Goal: Task Accomplishment & Management: Use online tool/utility

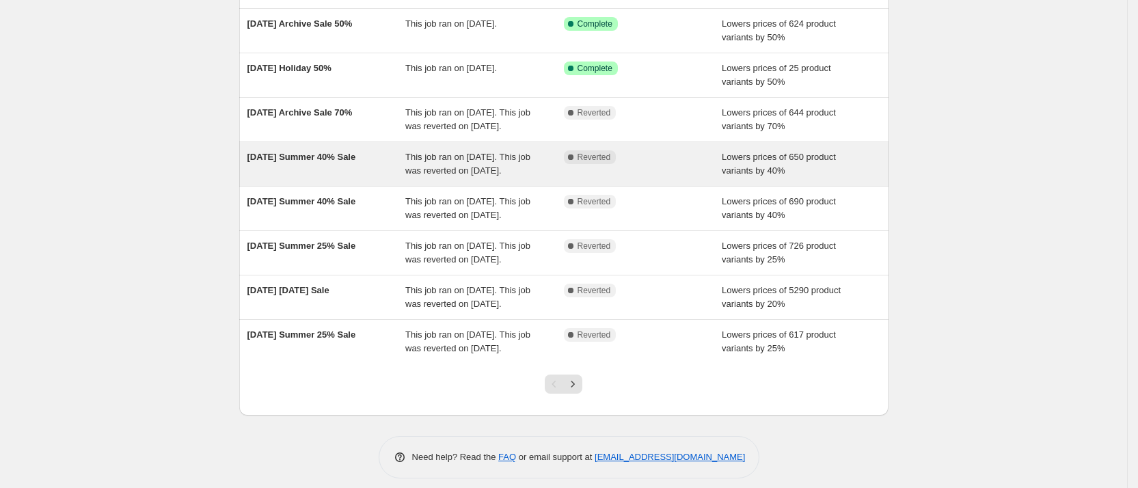
scroll to position [206, 0]
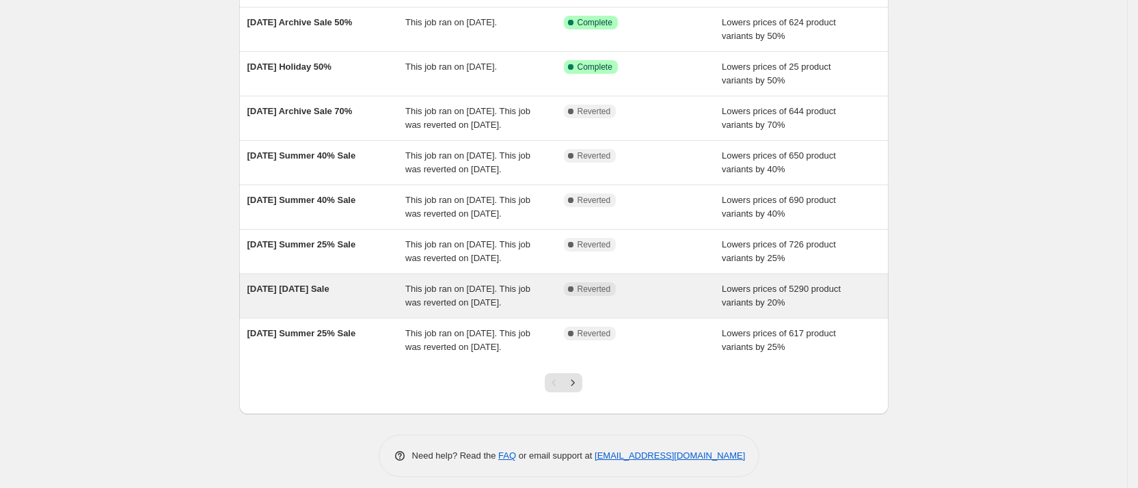
click at [314, 294] on span "8.27.25 Labor Day Sale" at bounding box center [288, 289] width 82 height 10
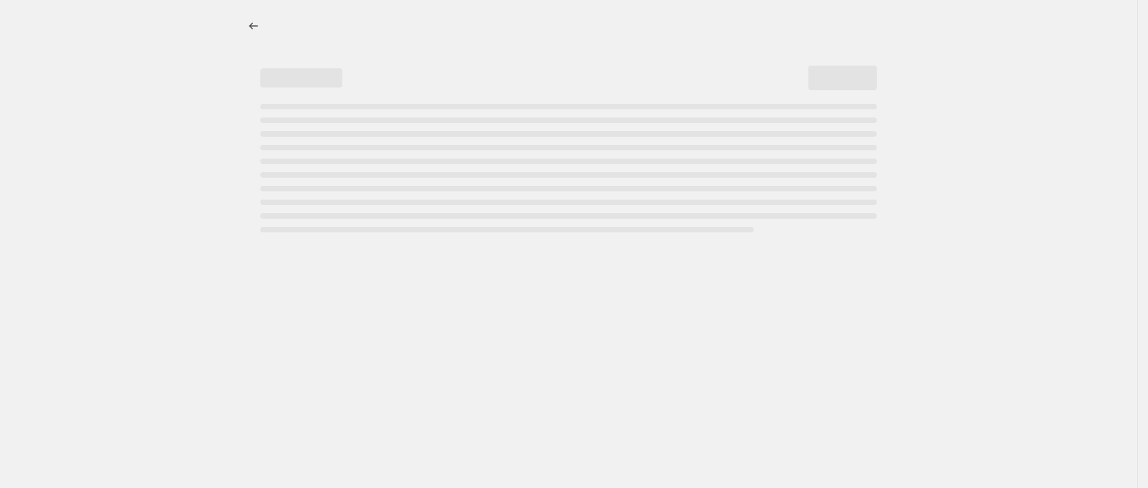
select select "percentage"
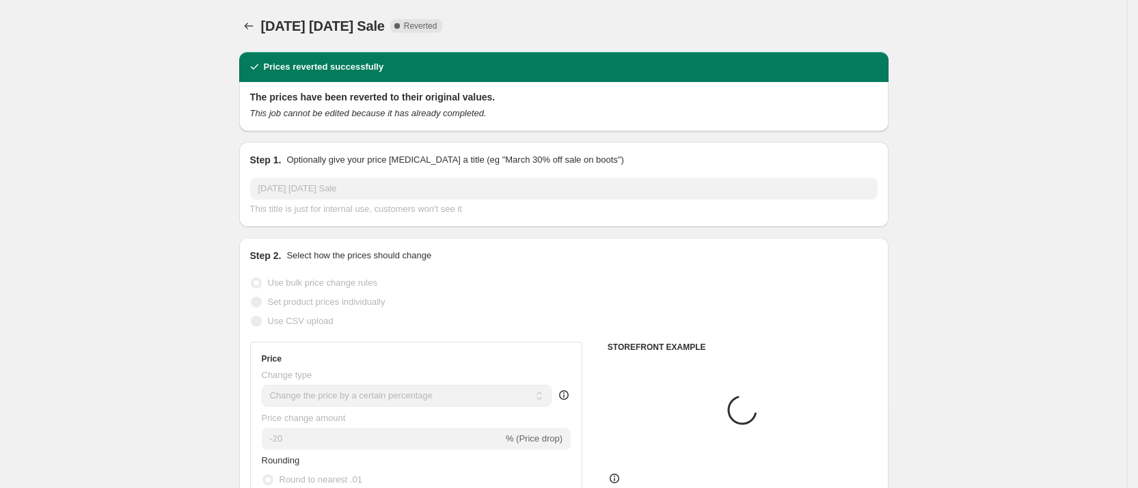
select select "collection"
click at [683, 23] on span "Copy to new job" at bounding box center [694, 26] width 64 height 11
select select "percentage"
select select "collection"
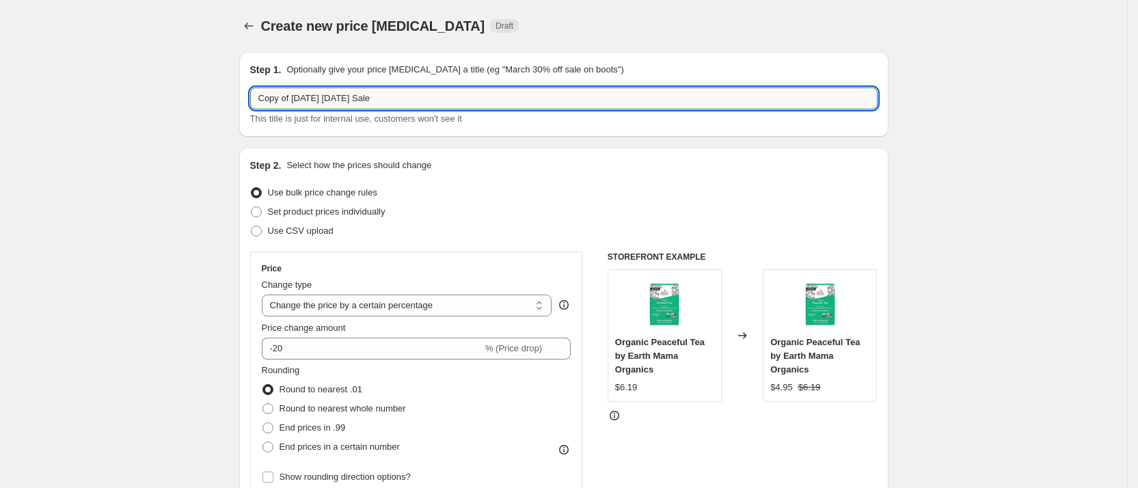
click at [321, 101] on input "Copy of 8.27.25 Labor Day Sale" at bounding box center [564, 99] width 628 height 22
drag, startPoint x: 310, startPoint y: 98, endPoint x: 202, endPoint y: 84, distance: 108.9
drag, startPoint x: 298, startPoint y: 96, endPoint x: 399, endPoint y: 80, distance: 101.8
click at [399, 80] on div "Step 1. Optionally give your price change job a title (eg "March 30% off sale o…" at bounding box center [564, 94] width 628 height 63
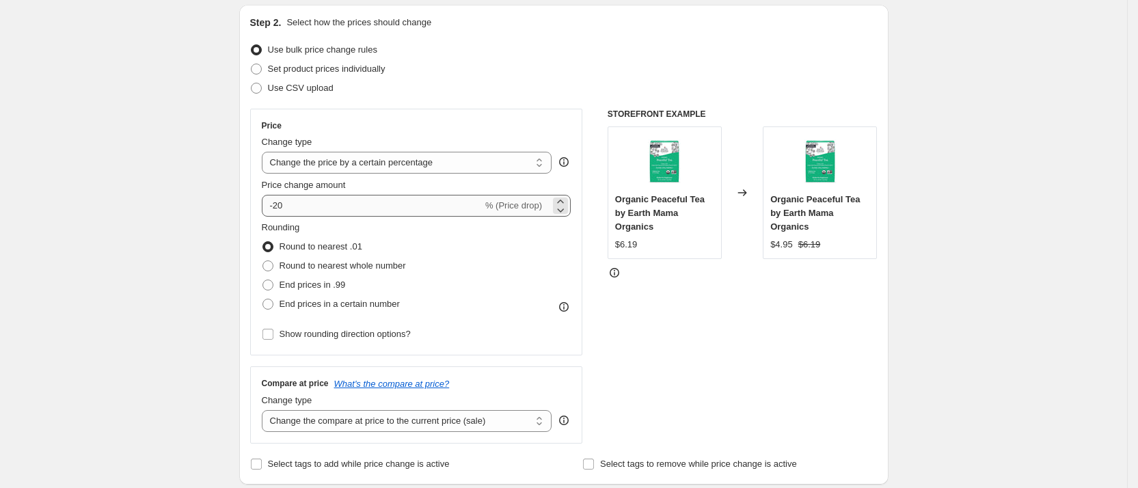
scroll to position [144, 0]
type input "10.1.25 21st BDAY"
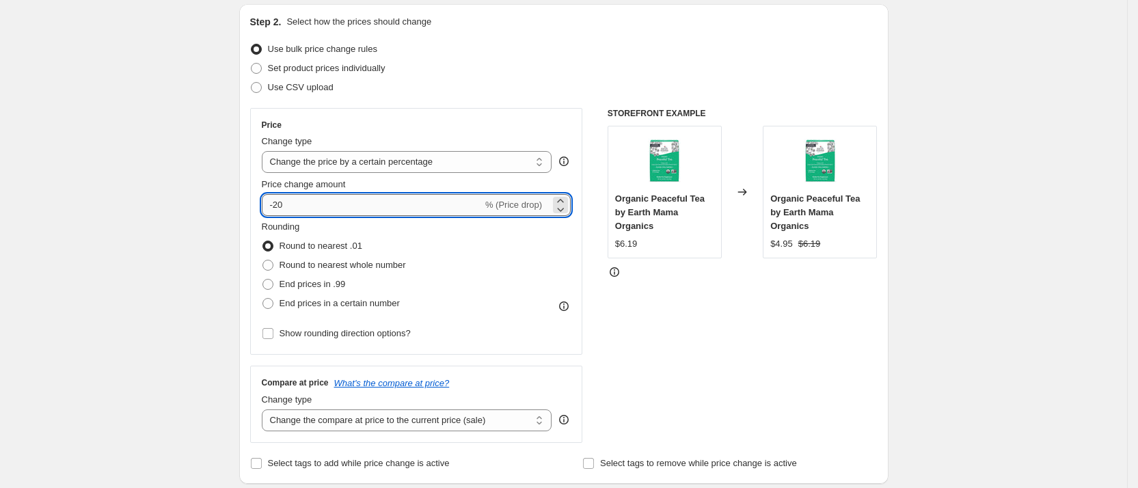
click at [347, 210] on input "-20" at bounding box center [372, 205] width 221 height 22
type input "-21"
click at [764, 377] on div "STOREFRONT EXAMPLE Organic Peaceful Tea by Earth Mama Organics $6.19 Changed to…" at bounding box center [743, 275] width 270 height 335
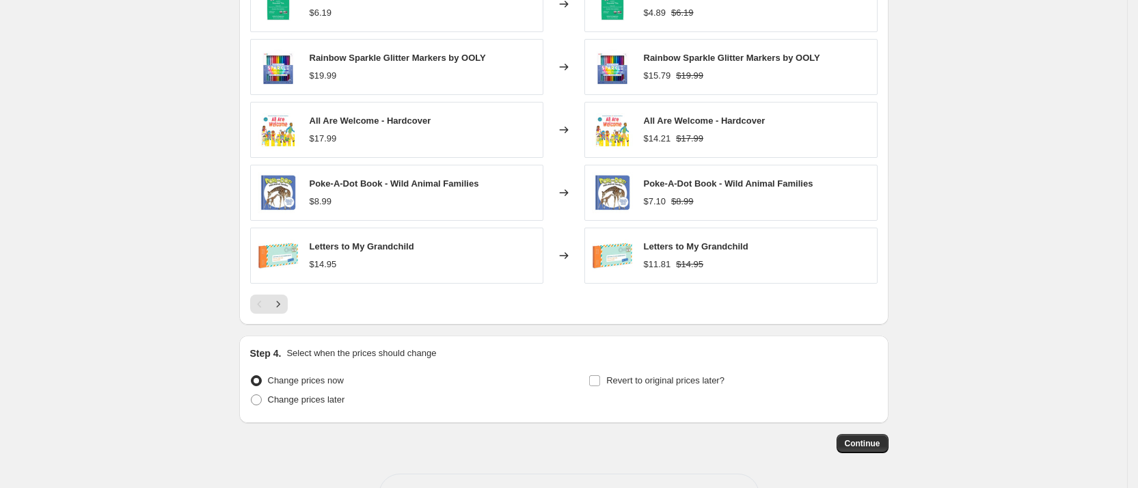
scroll to position [984, 0]
click at [869, 435] on button "Continue" at bounding box center [863, 442] width 52 height 19
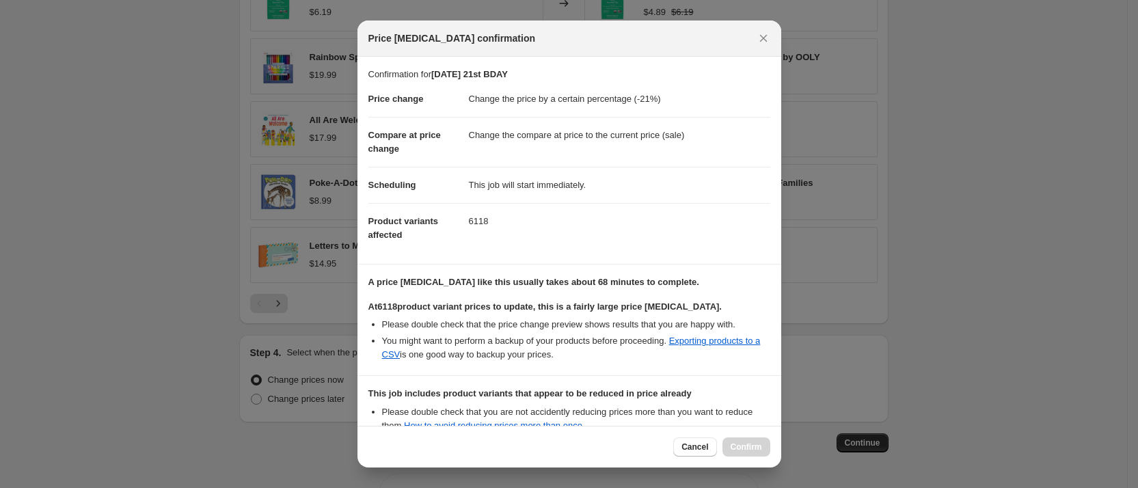
scroll to position [163, 0]
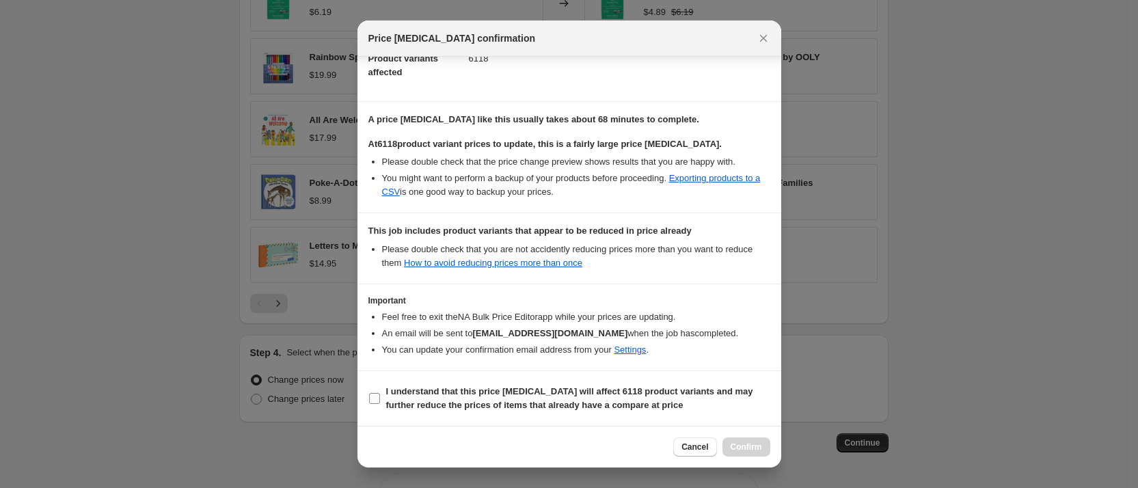
click at [383, 396] on label "I understand that this price change job will affect 6118 product variants and m…" at bounding box center [569, 398] width 402 height 33
click at [380, 396] on input "I understand that this price change job will affect 6118 product variants and m…" at bounding box center [374, 398] width 11 height 11
checkbox input "true"
click at [753, 446] on span "Confirm" at bounding box center [746, 447] width 31 height 11
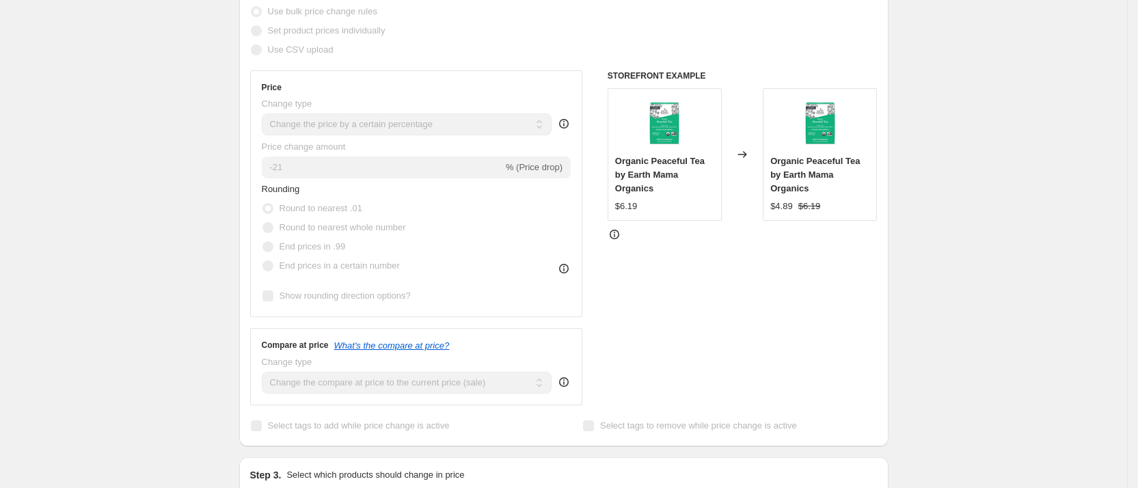
scroll to position [236, 0]
